Goal: Transaction & Acquisition: Purchase product/service

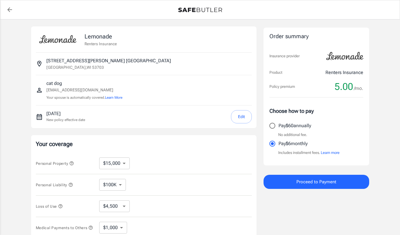
select select "15000"
select select "500"
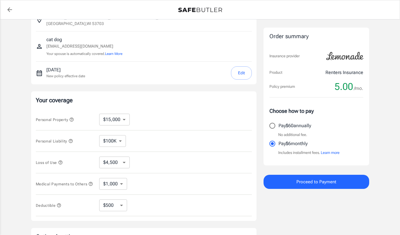
scroll to position [52, 0]
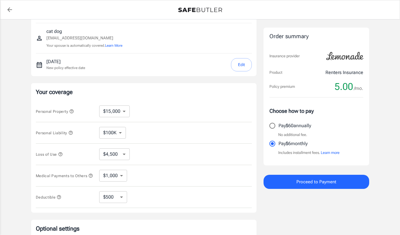
click at [120, 133] on select "$100K $200K $300K $400K $500K $1M" at bounding box center [112, 133] width 27 height 12
click at [120, 111] on select "$10,000 $15,000 $20,000 $25,000 $30,000 $40,000 $50,000 $100K $150K $200K $250K" at bounding box center [114, 111] width 31 height 12
select select "20000"
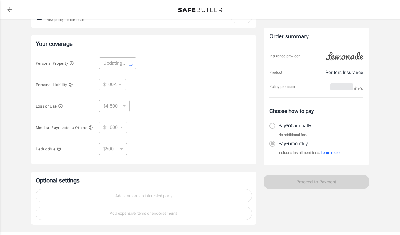
scroll to position [104, 0]
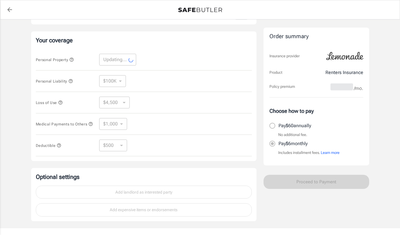
select select "20000"
select select "6000"
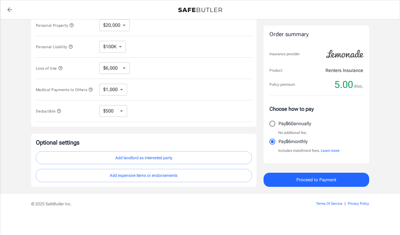
scroll to position [0, 0]
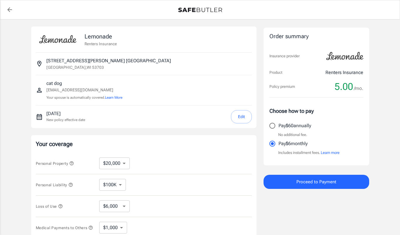
click at [300, 181] on span "Proceed to Payment" at bounding box center [316, 182] width 40 height 8
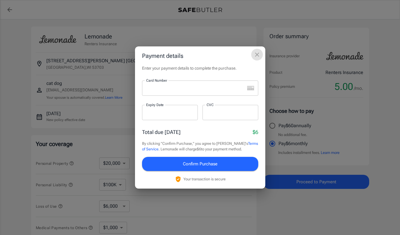
click at [258, 53] on icon "close" at bounding box center [257, 54] width 7 height 7
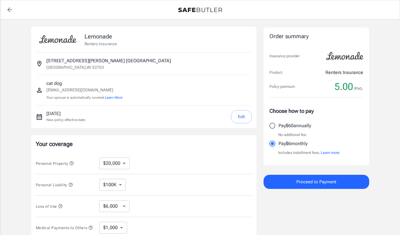
select select "20000"
select select "500"
select select "20000"
select select "500"
click at [340, 55] on img at bounding box center [345, 56] width 44 height 16
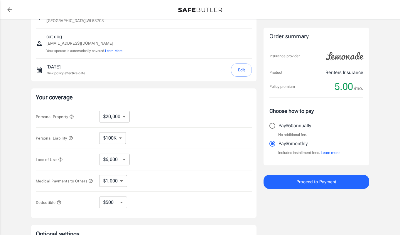
scroll to position [140, 0]
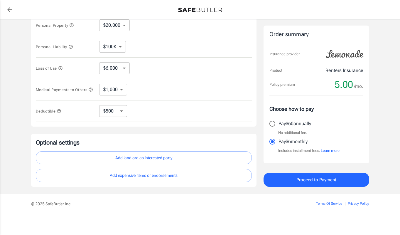
click at [196, 161] on button "Add landlord as interested party" at bounding box center [144, 157] width 216 height 13
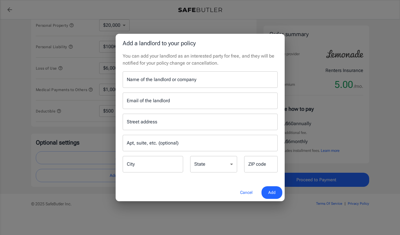
click at [250, 190] on button "Cancel" at bounding box center [246, 192] width 26 height 13
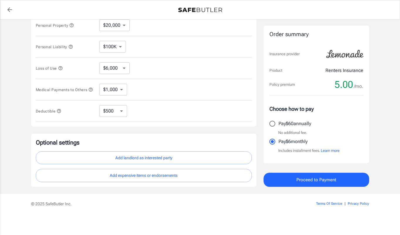
click at [250, 190] on div at bounding box center [200, 117] width 400 height 235
drag, startPoint x: 45, startPoint y: 202, endPoint x: 61, endPoint y: 203, distance: 16.5
click at [61, 203] on p "© 2025 SafeButler Inc." at bounding box center [157, 204] width 252 height 6
drag, startPoint x: 47, startPoint y: 204, endPoint x: 65, endPoint y: 205, distance: 17.9
click at [65, 205] on p "© 2025 SafeButler Inc." at bounding box center [157, 204] width 252 height 6
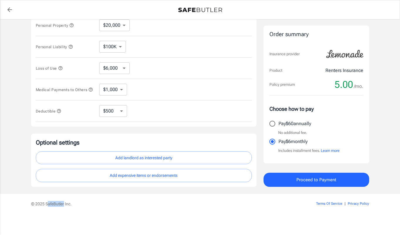
click at [60, 205] on p "© 2025 SafeButler Inc." at bounding box center [157, 204] width 252 height 6
drag, startPoint x: 64, startPoint y: 204, endPoint x: 45, endPoint y: 203, distance: 19.1
click at [45, 203] on p "© 2025 SafeButler Inc." at bounding box center [157, 204] width 252 height 6
copy p "SafeButler"
